Goal: Understand process/instructions

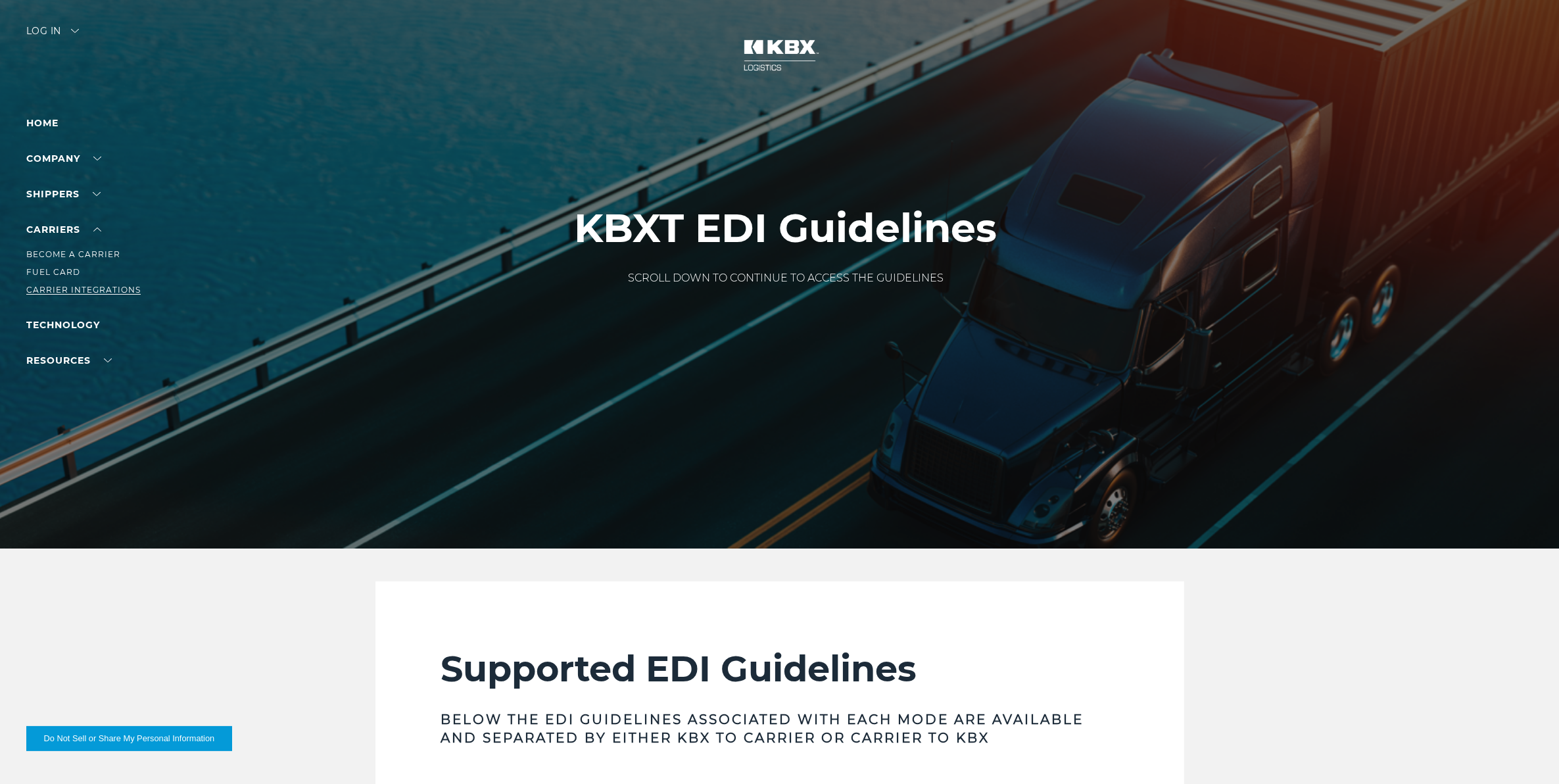
click at [90, 288] on link "Carrier Integrations" at bounding box center [83, 290] width 114 height 10
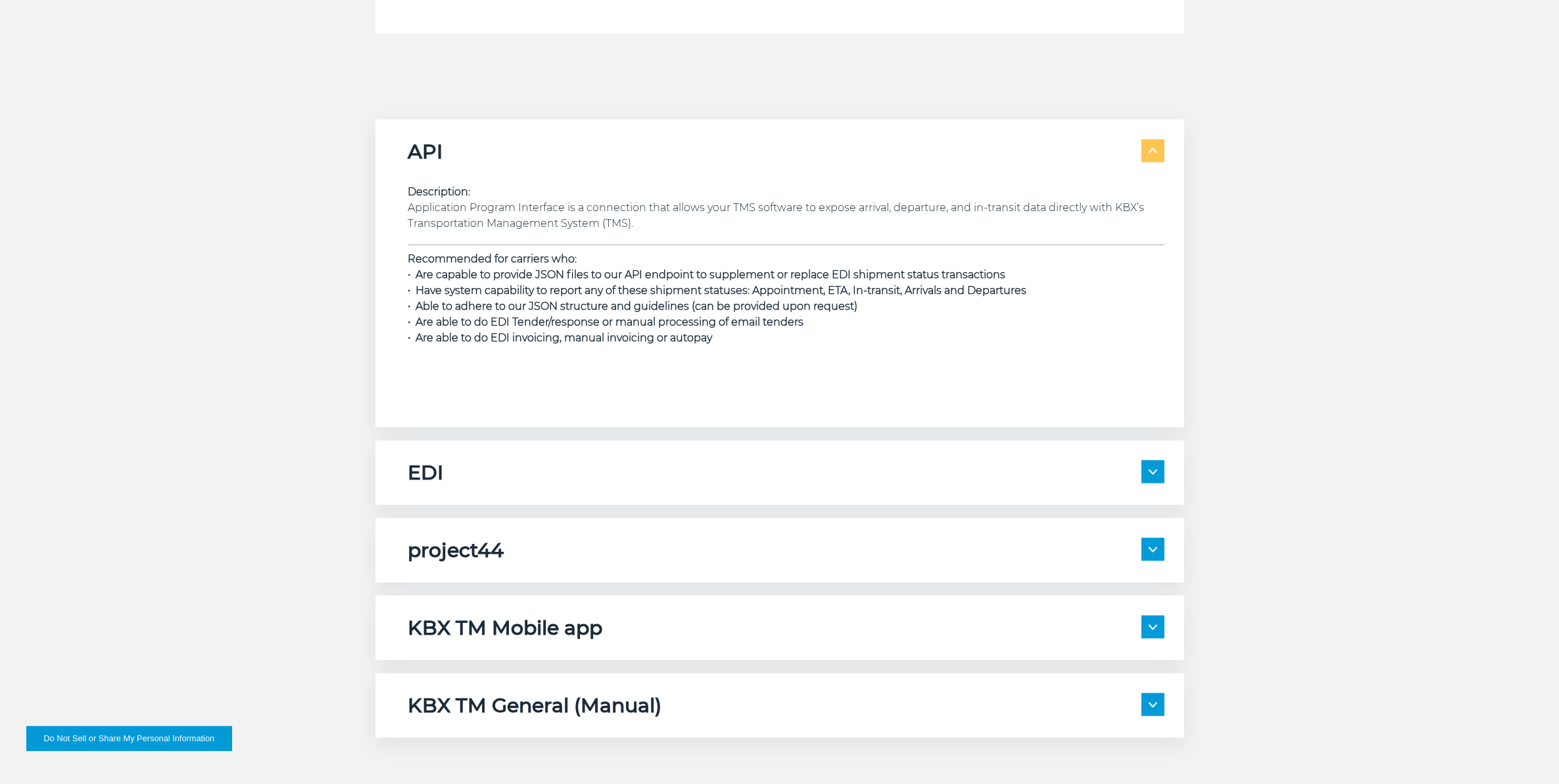
scroll to position [2055, 0]
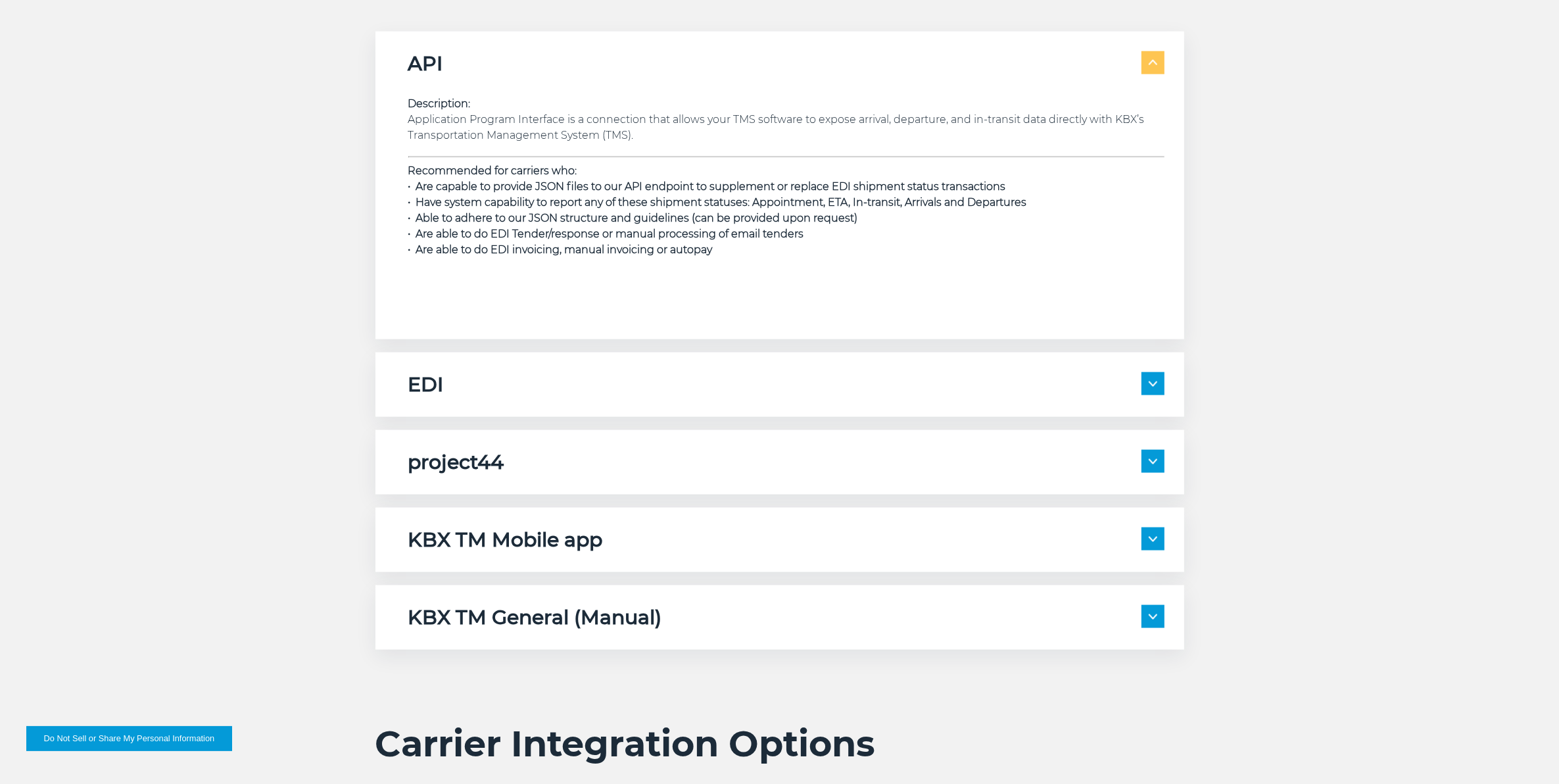
click at [721, 466] on div "project44" at bounding box center [787, 462] width 757 height 25
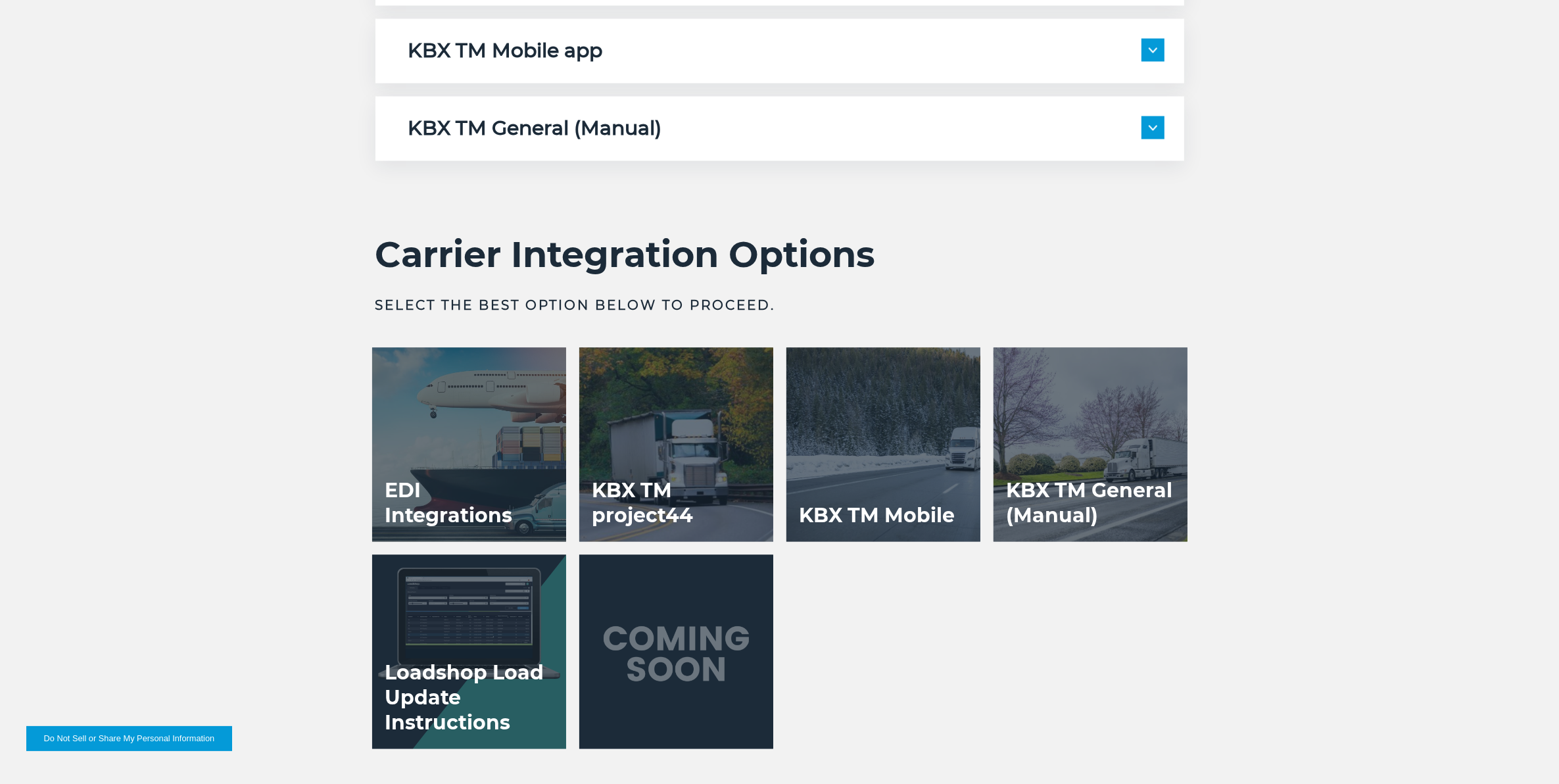
scroll to position [3123, 0]
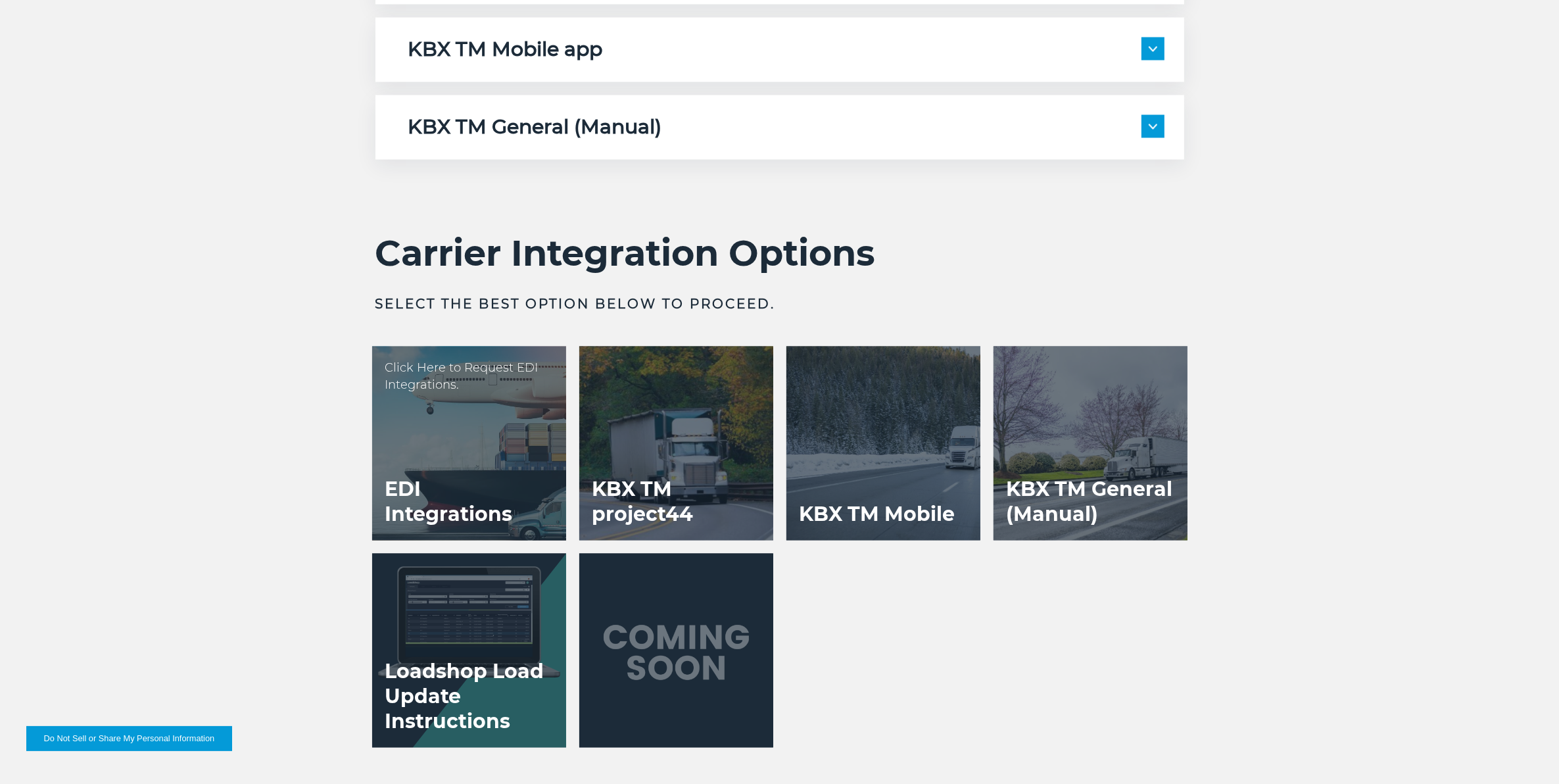
click at [421, 469] on h3 "EDI Integrations" at bounding box center [468, 502] width 194 height 76
click at [612, 472] on h3 "KBX TM project44" at bounding box center [676, 502] width 194 height 76
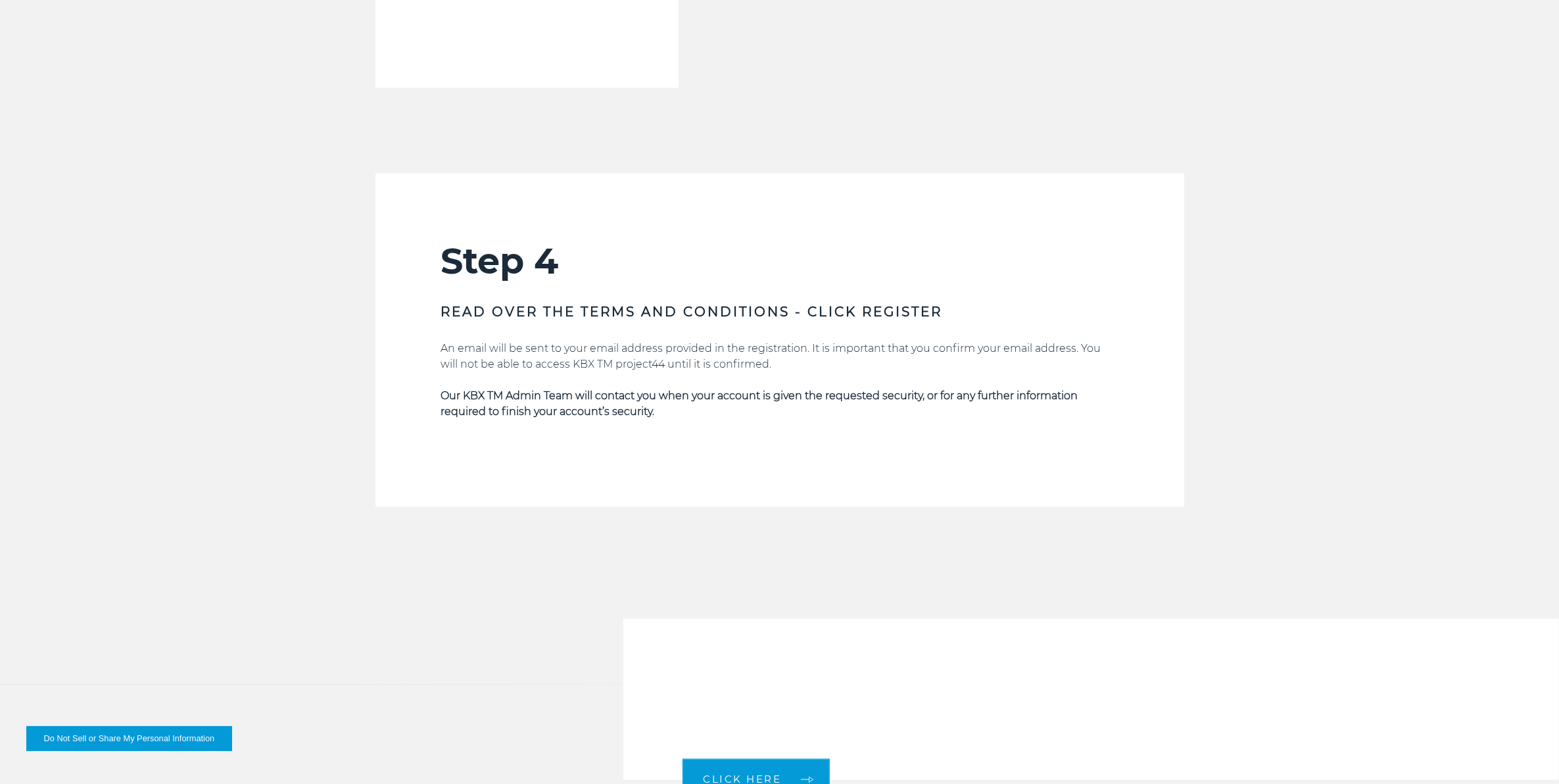
scroll to position [2713, 0]
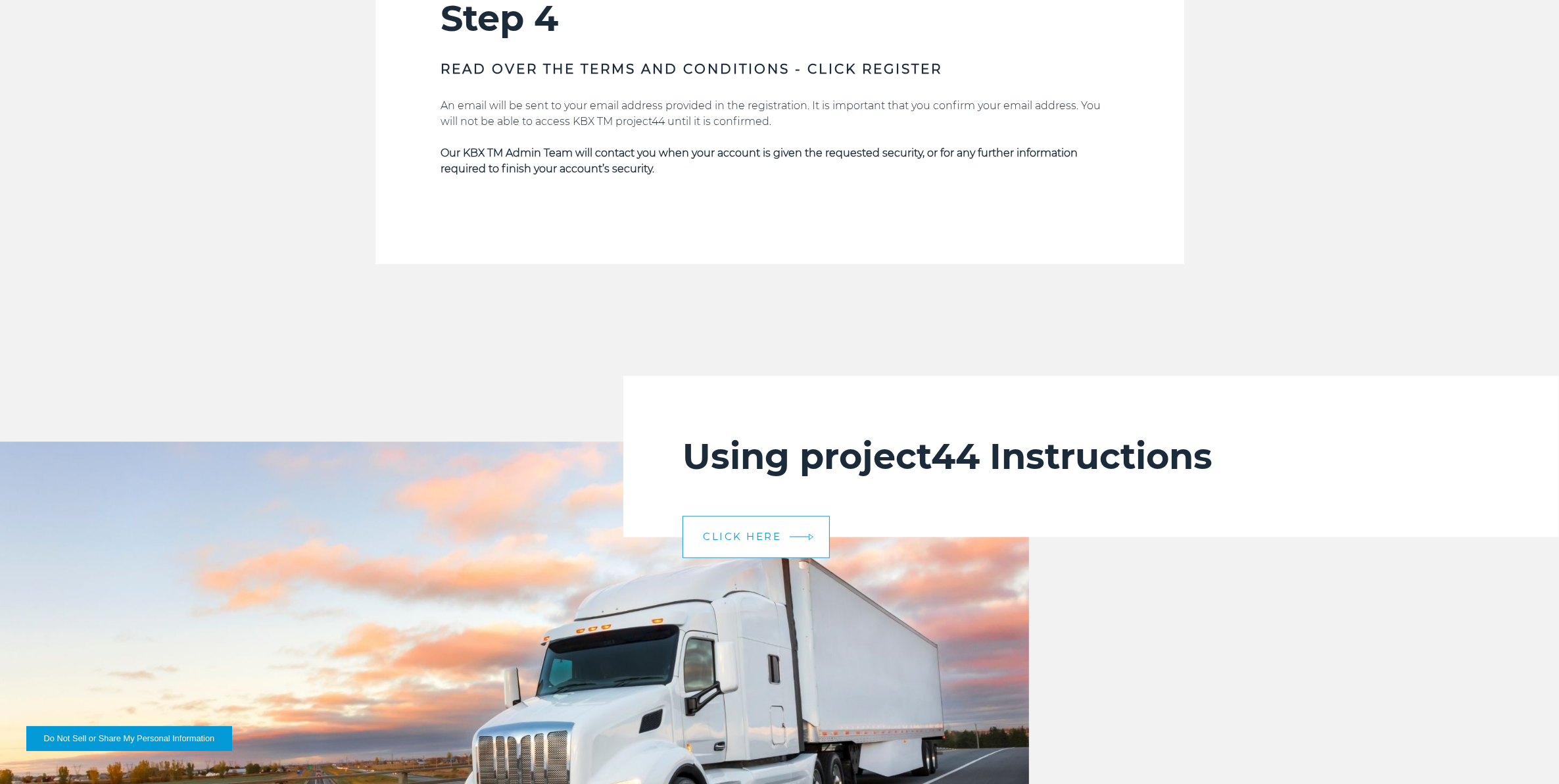
click at [744, 540] on span "CLICK HERE" at bounding box center [742, 537] width 78 height 10
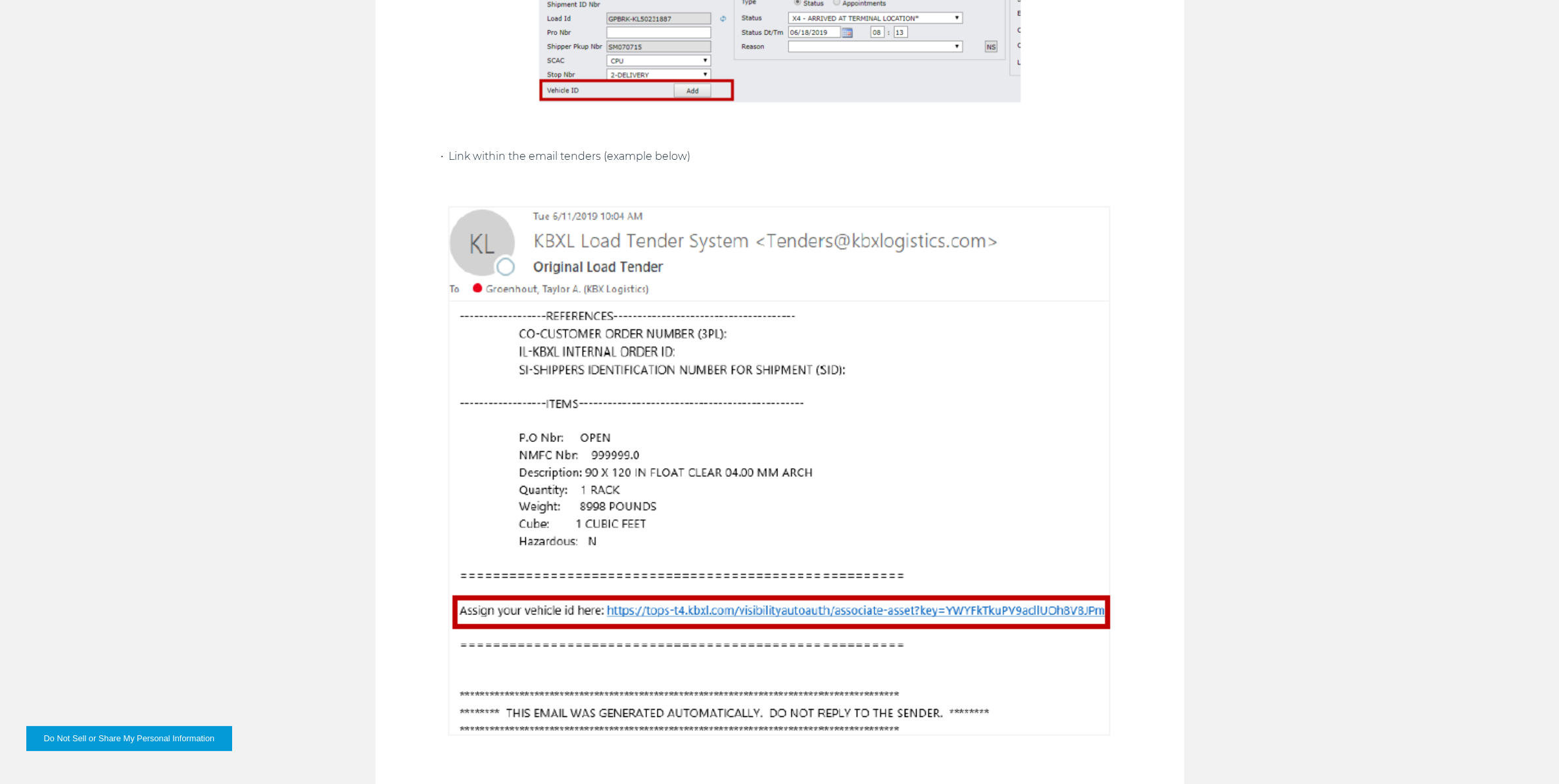
scroll to position [1233, 0]
